Goal: Transaction & Acquisition: Purchase product/service

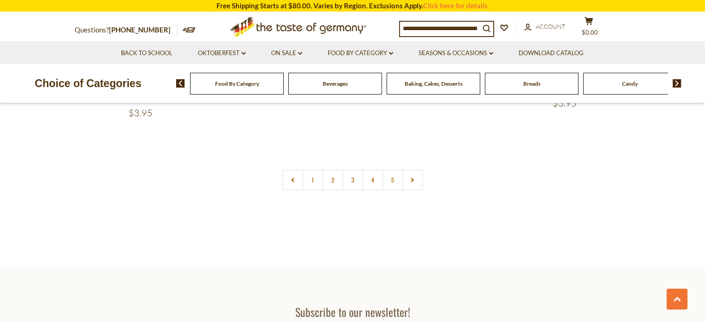
scroll to position [2040, 0]
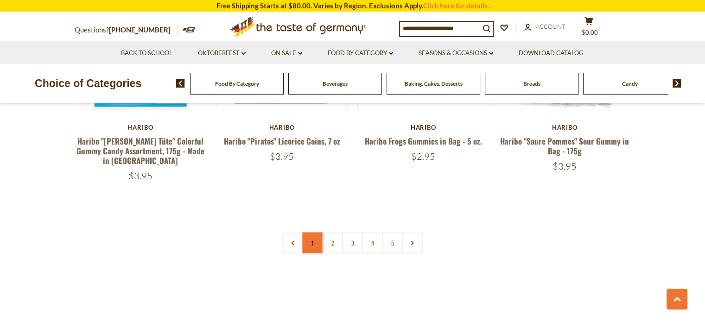
click at [316, 233] on link "1" at bounding box center [312, 243] width 21 height 21
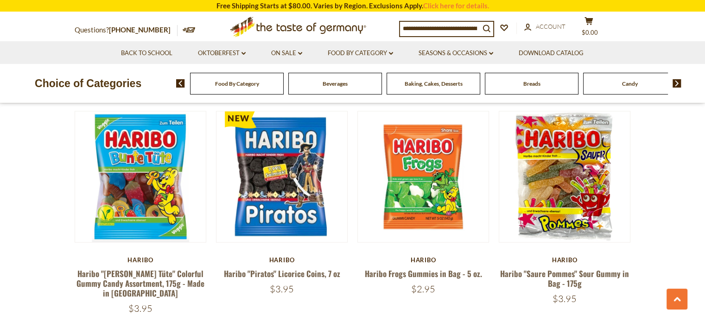
scroll to position [2092, 0]
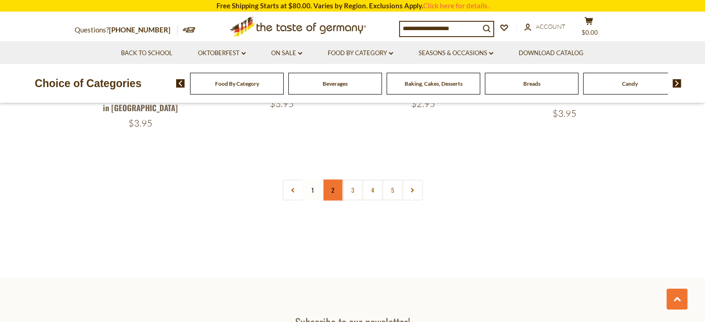
click at [334, 180] on link "2" at bounding box center [332, 190] width 21 height 21
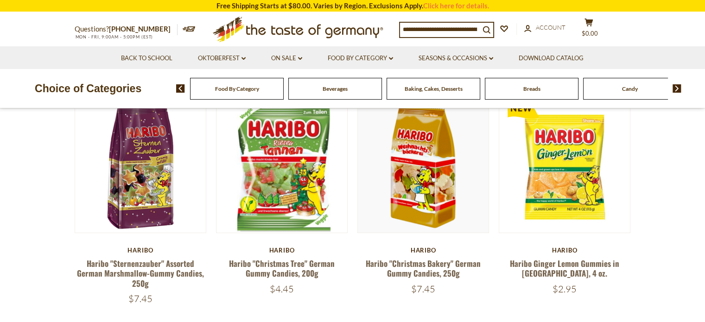
scroll to position [0, 0]
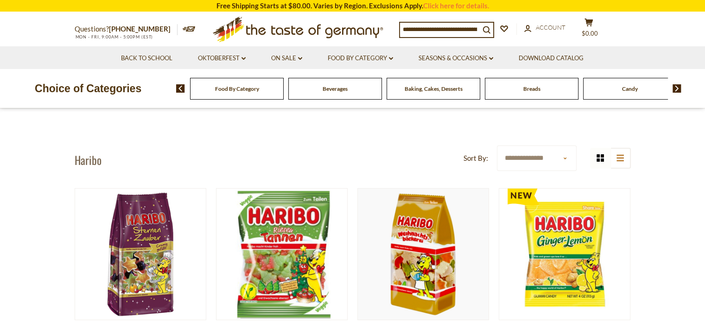
click at [558, 157] on select "**********" at bounding box center [536, 158] width 79 height 25
click at [620, 159] on icon "list icon" at bounding box center [620, 158] width 7 height 6
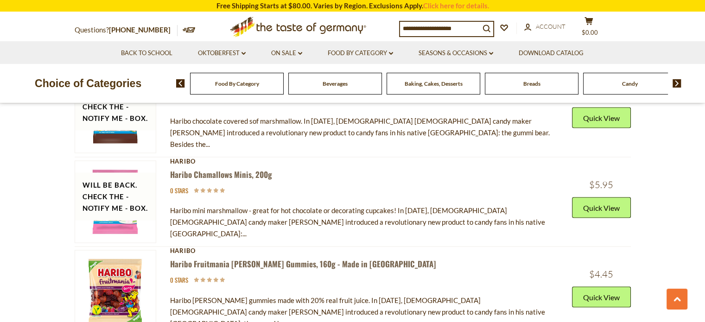
scroll to position [1669, 0]
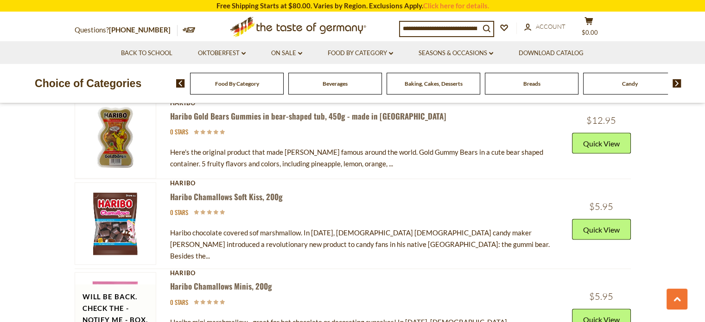
click at [126, 195] on img at bounding box center [115, 223] width 81 height 81
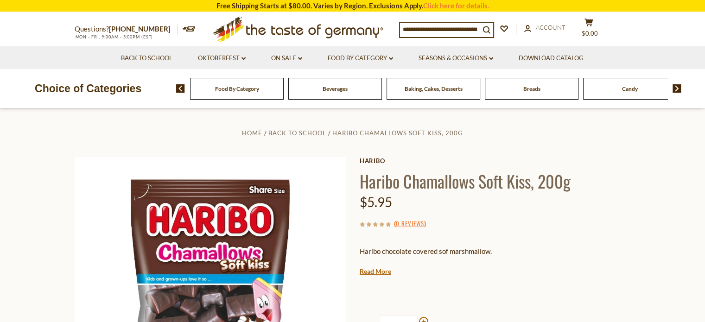
scroll to position [139, 0]
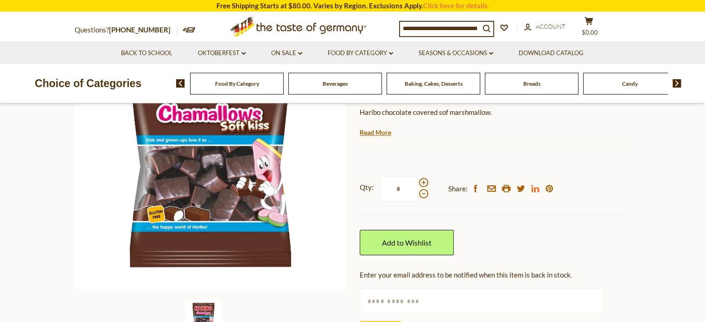
click at [532, 188] on icon "linkedin" at bounding box center [535, 188] width 8 height 7
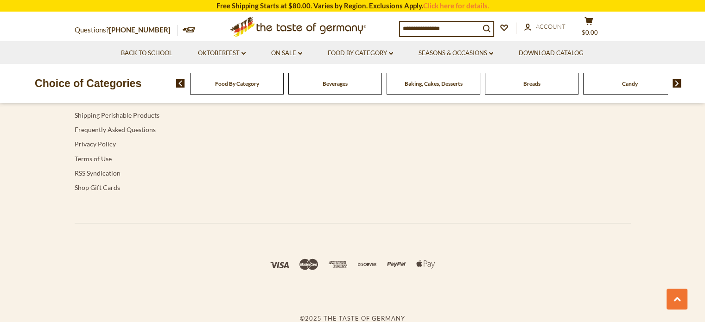
scroll to position [1637, 0]
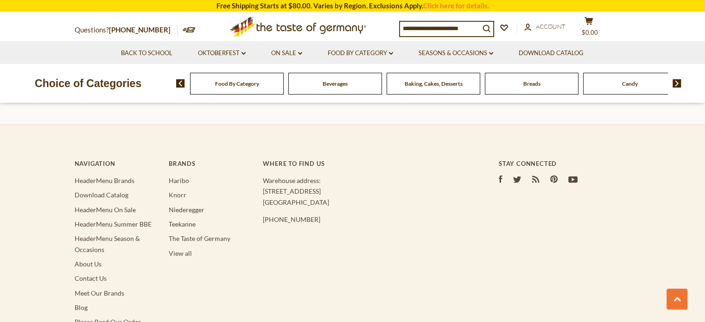
drag, startPoint x: 321, startPoint y: 200, endPoint x: 262, endPoint y: 191, distance: 59.6
click at [263, 191] on p "Warehouse address: 615 Lofstrand Lane Rockville, MD 20850" at bounding box center [362, 191] width 198 height 32
copy p "615 Lofstrand Lane Rockville, MD 20850"
click at [426, 262] on div "Navigation HeaderMenu Brands Download Catalog HeaderMenu On Sale HeaderMenu Sum…" at bounding box center [353, 298] width 556 height 314
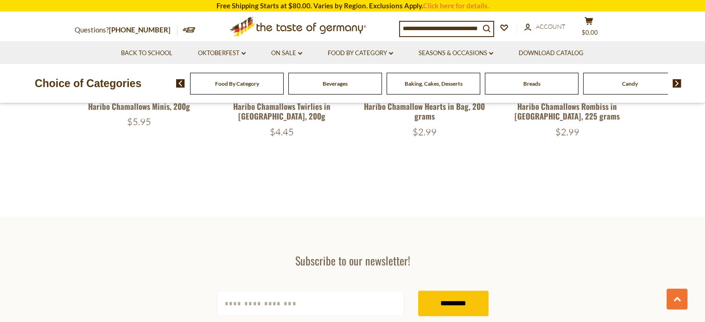
scroll to position [1405, 0]
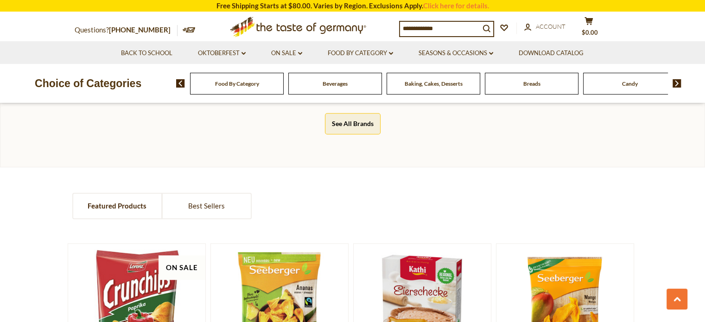
scroll to position [788, 0]
